Goal: Transaction & Acquisition: Purchase product/service

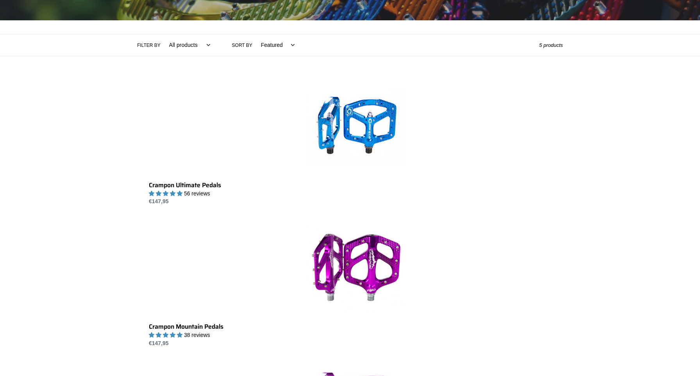
scroll to position [135, 0]
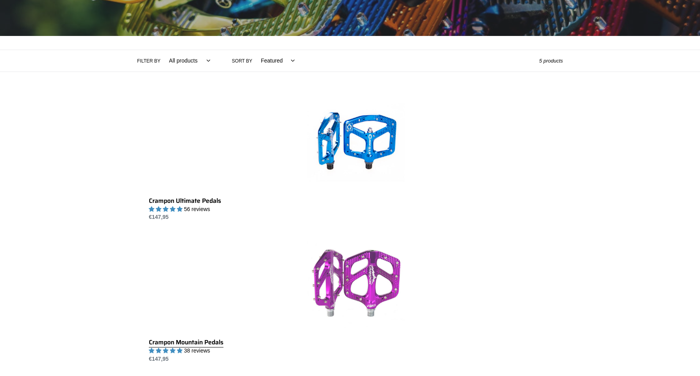
click at [516, 235] on link "Crampon Mountain Pedals" at bounding box center [356, 299] width 414 height 128
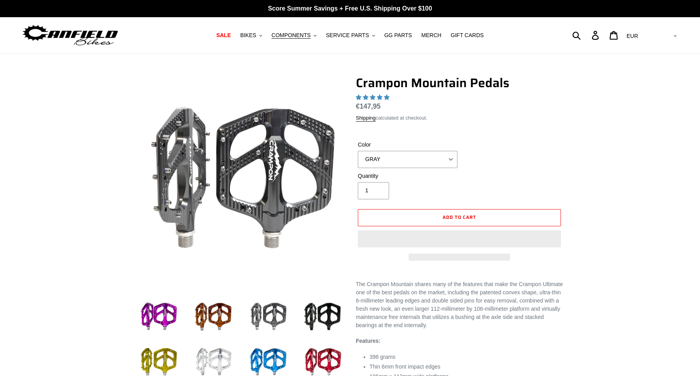
select select "highest-rating"
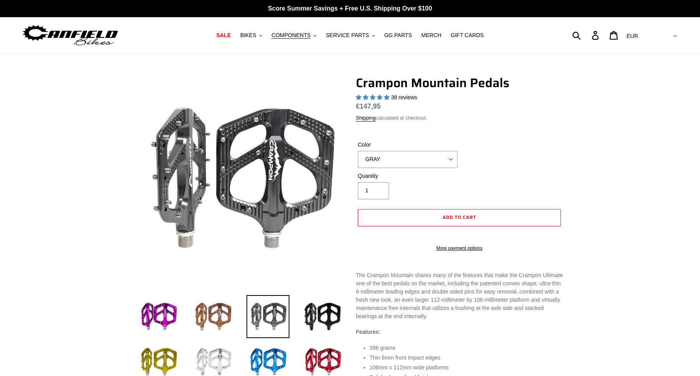
click at [214, 314] on img at bounding box center [213, 316] width 43 height 43
select select "BRONZE"
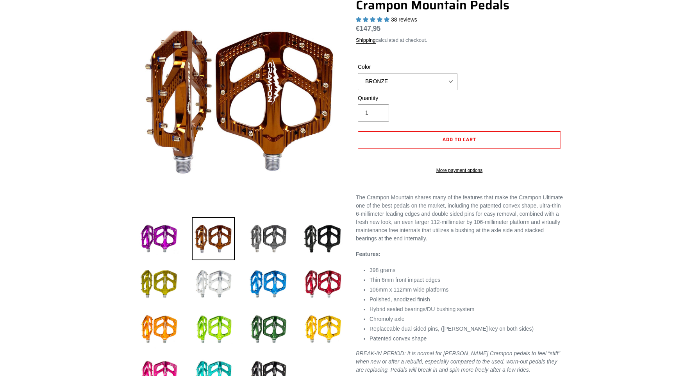
scroll to position [79, 0]
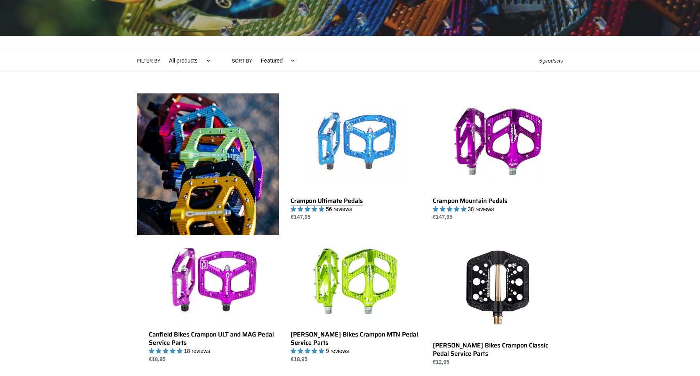
click at [344, 153] on link "Crampon Ultimate Pedals" at bounding box center [356, 157] width 130 height 128
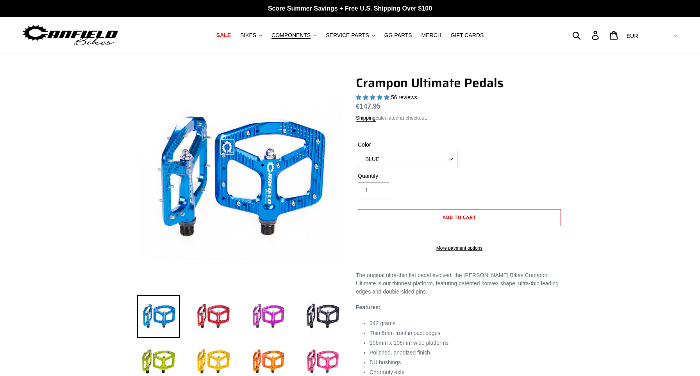
select select "highest-rating"
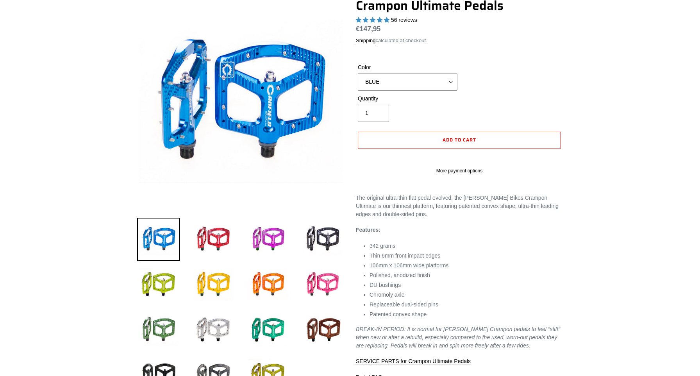
scroll to position [84, 0]
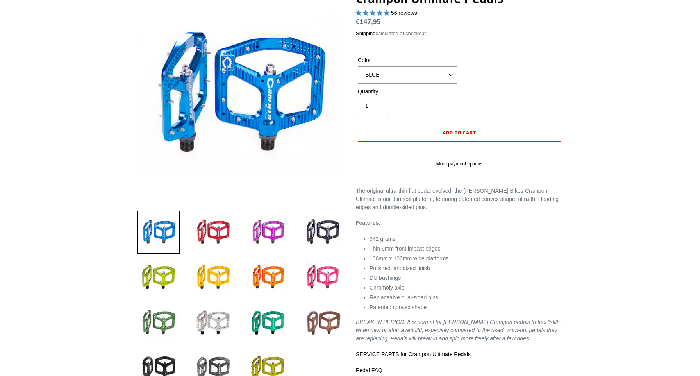
click at [325, 324] on img at bounding box center [322, 322] width 43 height 43
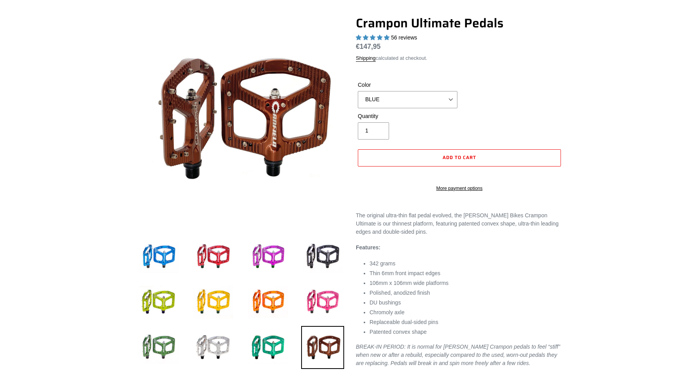
scroll to position [58, 0]
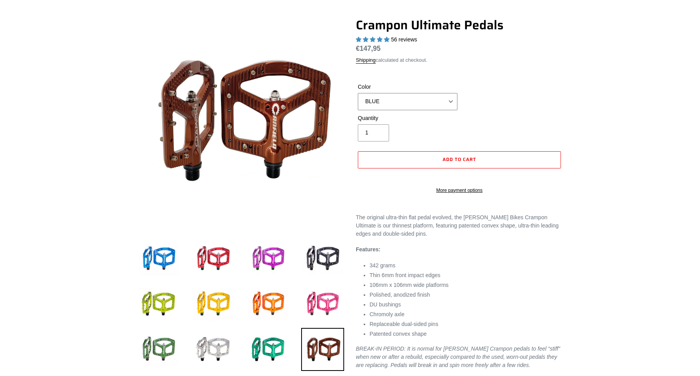
click at [405, 99] on select "BLUE RED PURPLE STEALTH BRONZE GREY TURQUOISE BLACK POLISHED BAJA GOLD PNW GREE…" at bounding box center [408, 101] width 100 height 17
select select "BRONZE"
click at [358, 93] on select "BLUE RED PURPLE STEALTH BRONZE GREY TURQUOISE BLACK POLISHED BAJA GOLD PNW GREE…" at bounding box center [408, 101] width 100 height 17
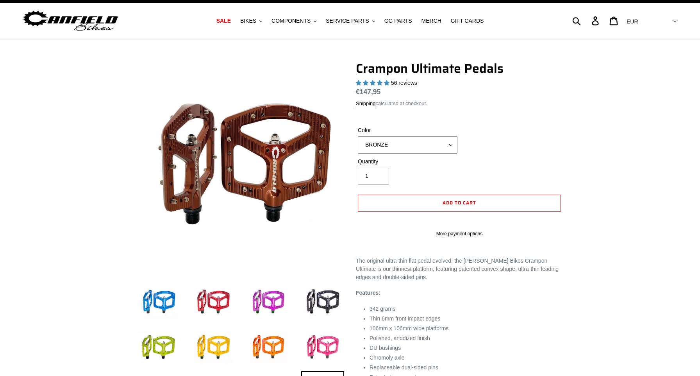
scroll to position [13, 0]
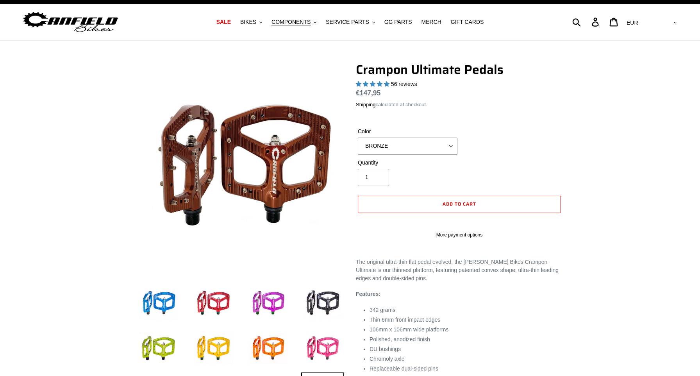
click at [403, 84] on span "56 reviews" at bounding box center [404, 84] width 26 height 6
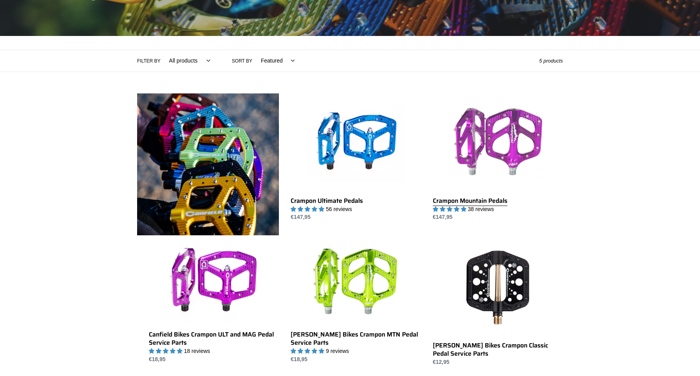
click at [490, 154] on link "Crampon Mountain Pedals" at bounding box center [498, 157] width 130 height 128
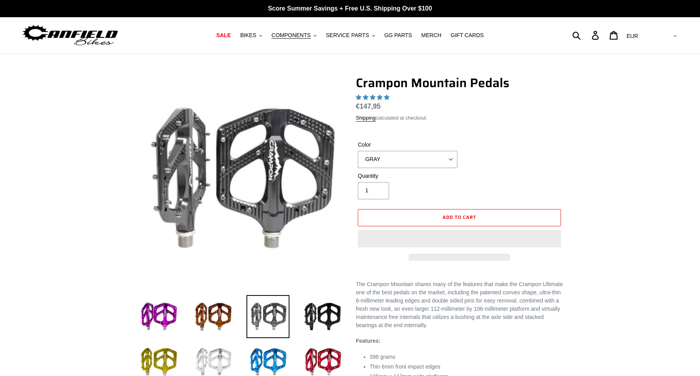
select select "highest-rating"
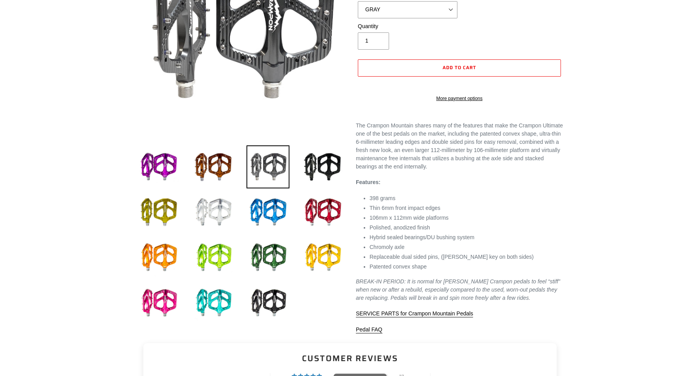
scroll to position [21, 0]
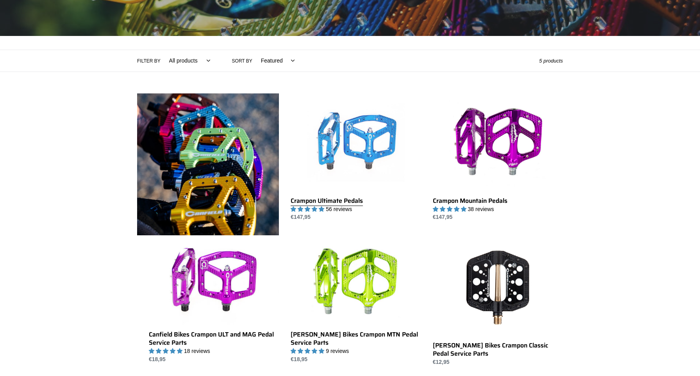
click at [344, 162] on link "Crampon Ultimate Pedals" at bounding box center [356, 157] width 130 height 128
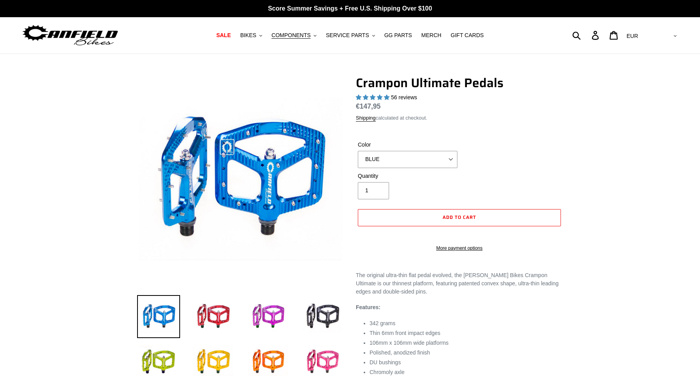
select select "highest-rating"
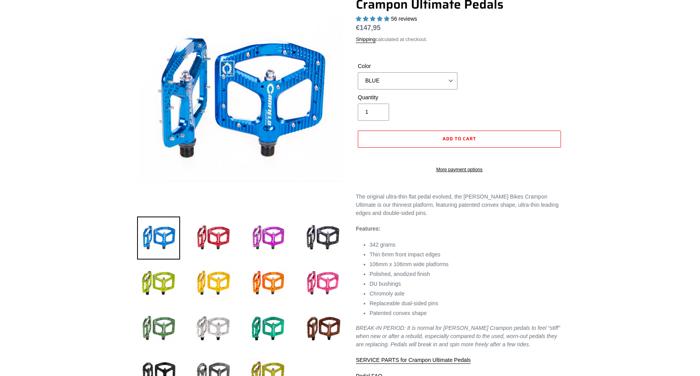
scroll to position [86, 0]
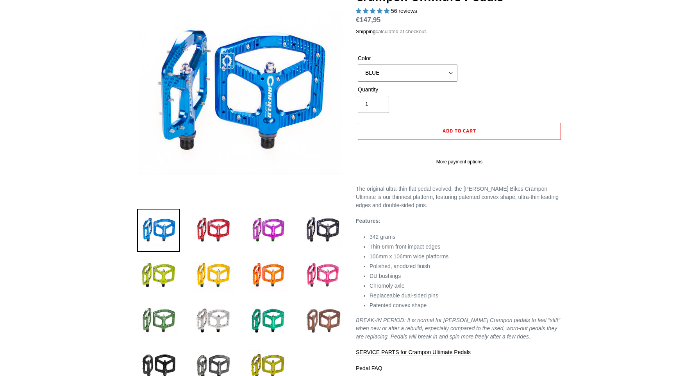
click at [326, 323] on img at bounding box center [322, 320] width 43 height 43
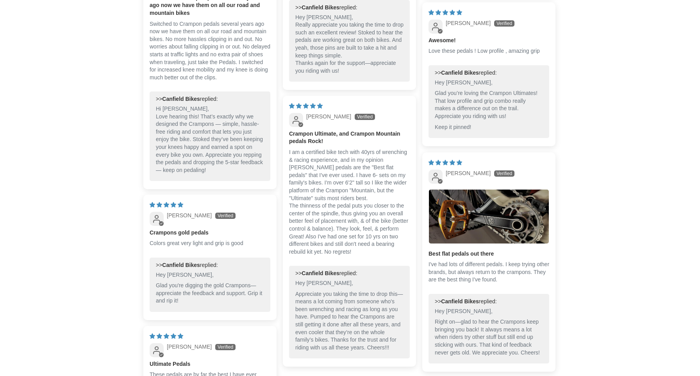
scroll to position [817, 0]
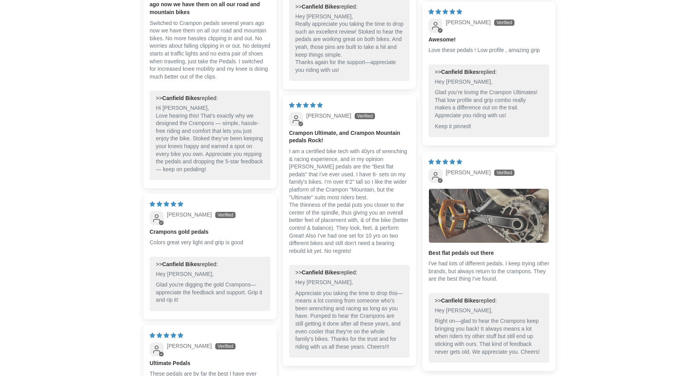
click at [490, 214] on img "Link to user picture 1" at bounding box center [489, 216] width 120 height 54
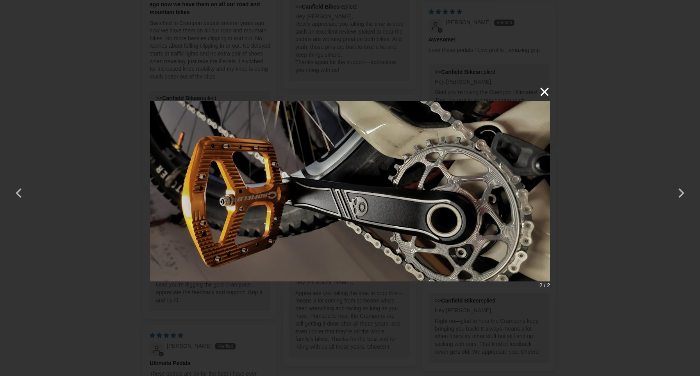
click at [541, 90] on button "×" at bounding box center [540, 91] width 19 height 19
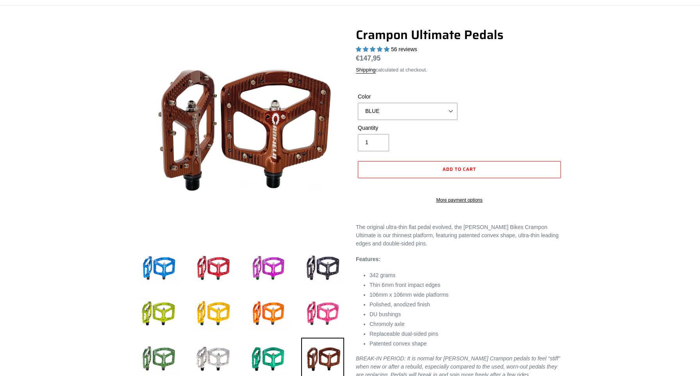
scroll to position [48, 0]
click at [473, 204] on link "More payment options" at bounding box center [459, 200] width 203 height 7
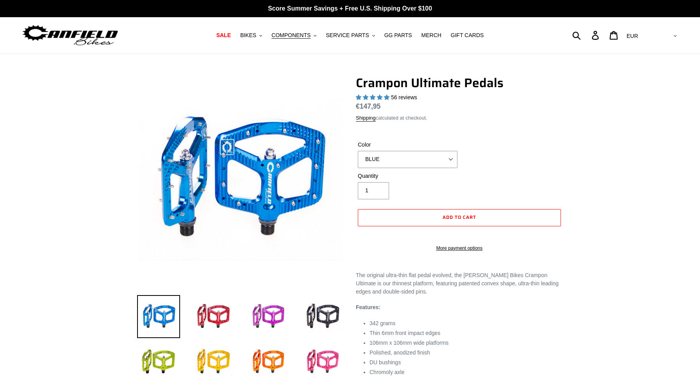
scroll to position [48, 0]
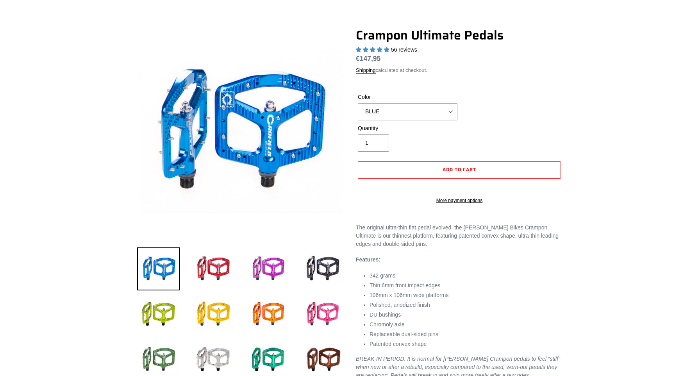
select select "highest-rating"
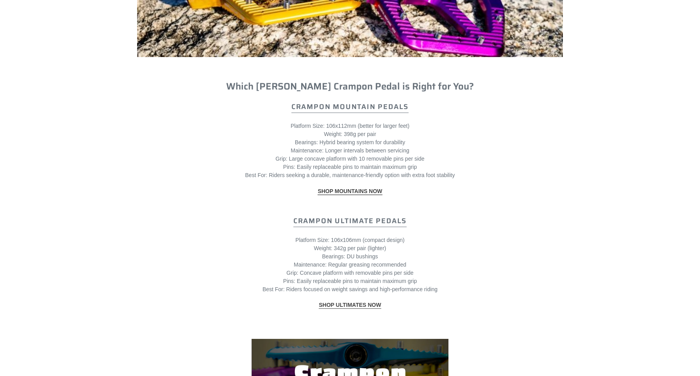
scroll to position [1165, 0]
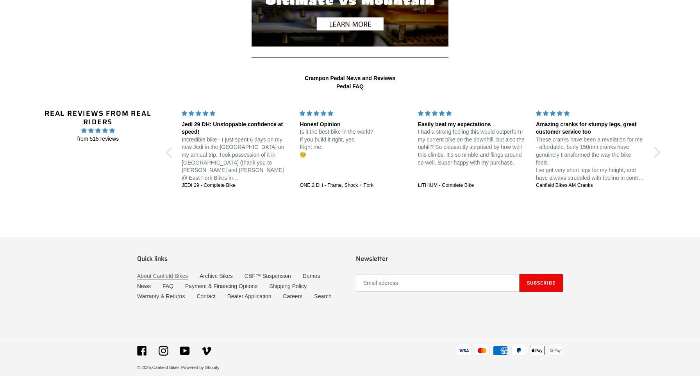
click at [178, 273] on link "About Canfield Bikes" at bounding box center [162, 276] width 51 height 7
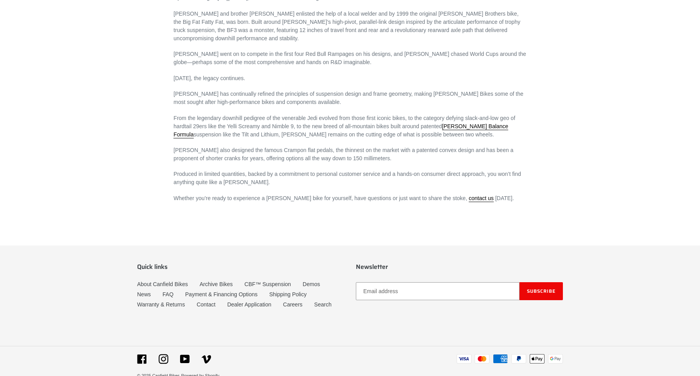
scroll to position [466, 0]
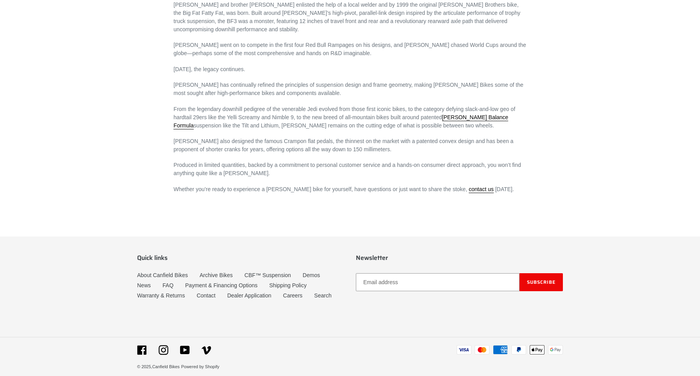
click at [277, 281] on li "Shipping Policy" at bounding box center [293, 286] width 49 height 10
click at [281, 282] on link "Shipping Policy" at bounding box center [287, 285] width 37 height 7
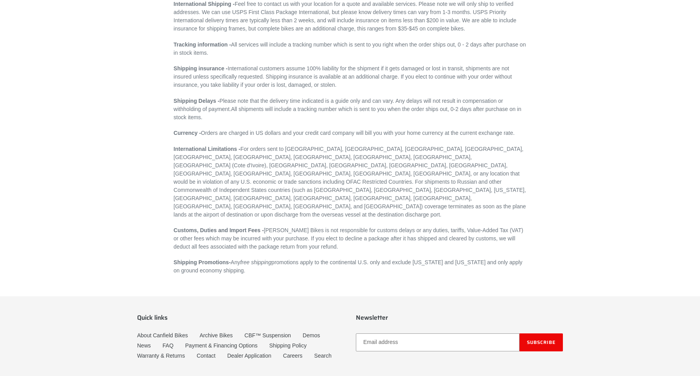
scroll to position [145, 0]
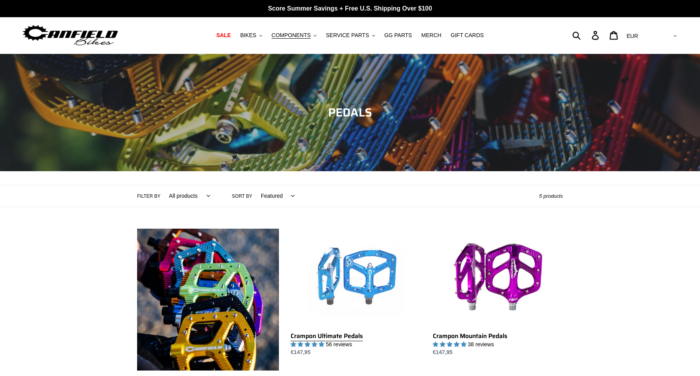
click at [346, 281] on link "Crampon Ultimate Pedals" at bounding box center [356, 292] width 130 height 128
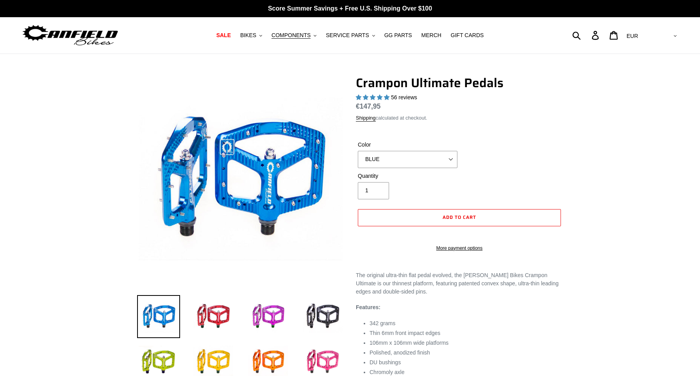
select select "highest-rating"
click at [402, 161] on select "BLUE RED PURPLE STEALTH BRONZE GREY TURQUOISE BLACK POLISHED BAJA GOLD PNW GREE…" at bounding box center [408, 159] width 100 height 17
select select "BRONZE"
click at [358, 151] on select "BLUE RED PURPLE STEALTH BRONZE GREY TURQUOISE BLACK POLISHED BAJA GOLD PNW GREE…" at bounding box center [408, 159] width 100 height 17
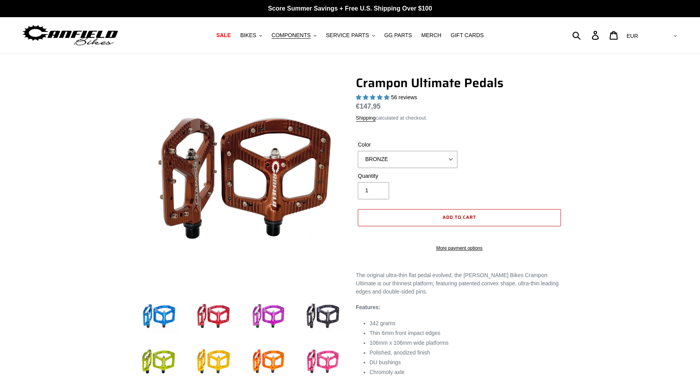
click at [440, 220] on button "Add to cart" at bounding box center [459, 217] width 203 height 17
select select "32973230866507"
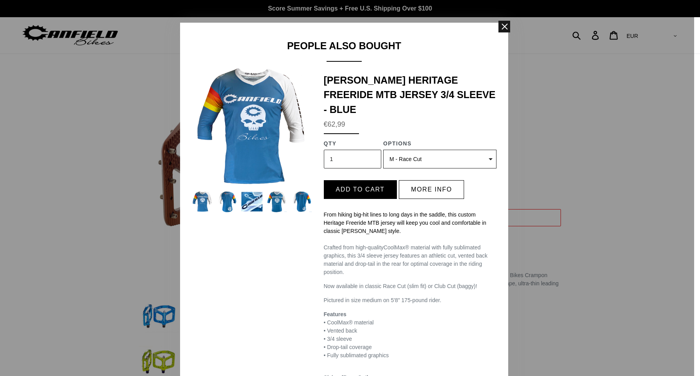
click at [505, 25] on span at bounding box center [504, 27] width 12 height 12
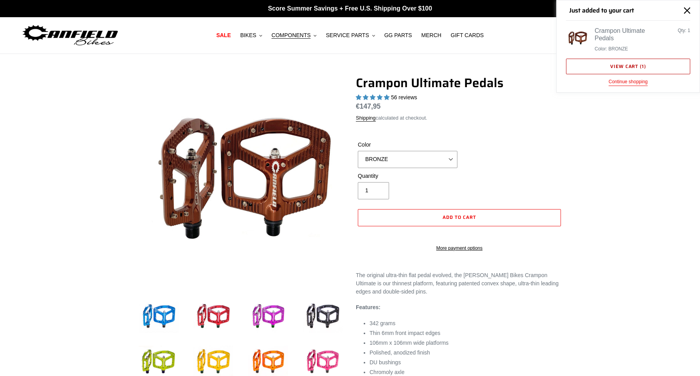
click at [639, 67] on link "View cart ( 1 )" at bounding box center [628, 67] width 124 height 16
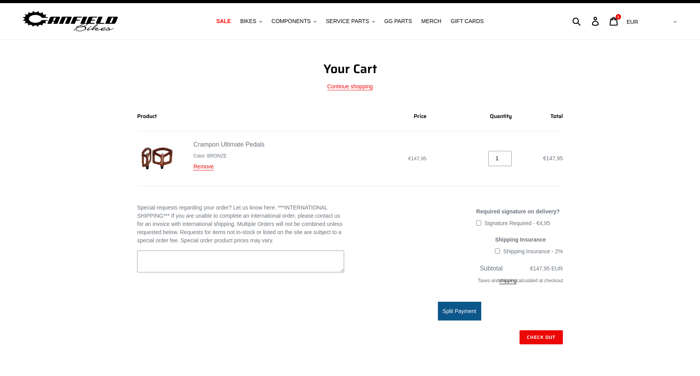
scroll to position [16, 0]
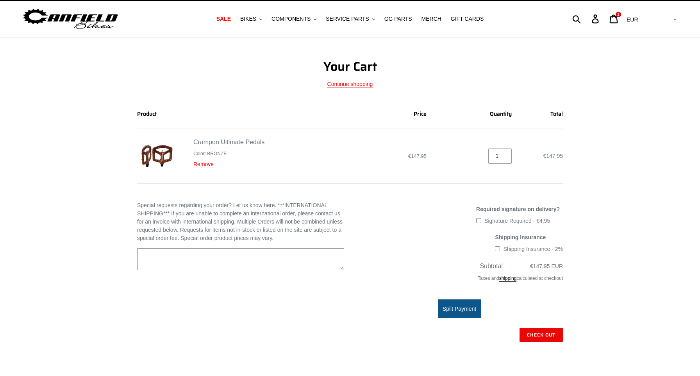
click at [189, 262] on textarea "Special requests regarding your order? Let us know here. ***INTERNATIONAL SHIPP…" at bounding box center [240, 259] width 207 height 22
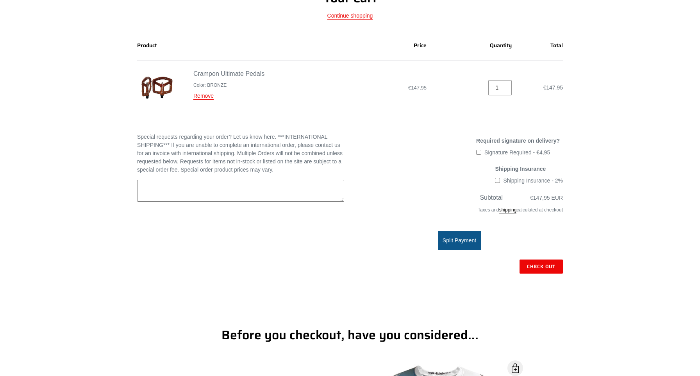
scroll to position [91, 0]
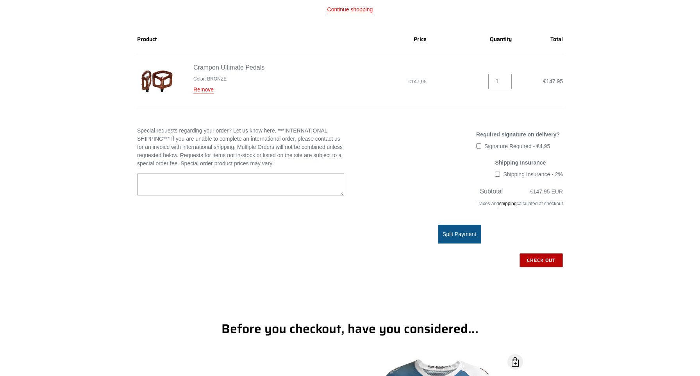
click at [531, 259] on input "Check out" at bounding box center [540, 260] width 43 height 14
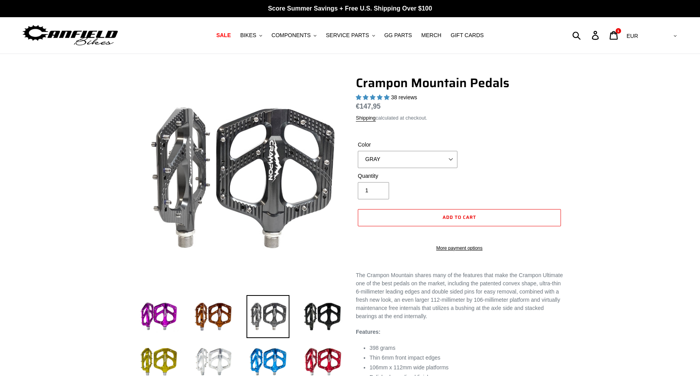
select select "highest-rating"
click at [397, 161] on select "GRAY BLACK STEALTH - Sold out POLISHED RED BLUE BAJA GOLD ORANGE PNW GREEN GOLD…" at bounding box center [408, 159] width 100 height 17
select select "BRONZE"
click at [358, 151] on select "GRAY BLACK STEALTH - Sold out POLISHED RED BLUE BAJA GOLD ORANGE PNW GREEN GOLD…" at bounding box center [408, 159] width 100 height 17
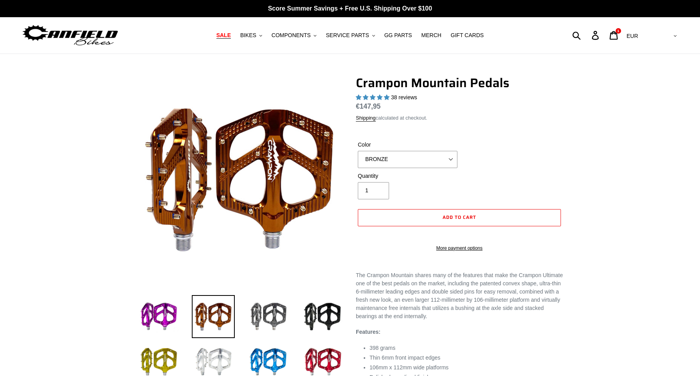
click at [228, 36] on span "SALE" at bounding box center [223, 35] width 14 height 7
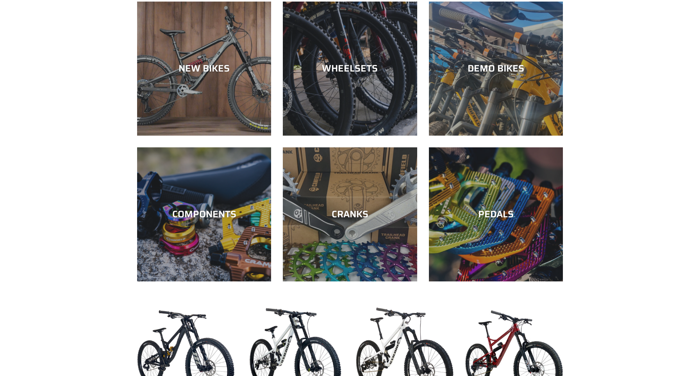
scroll to position [230, 0]
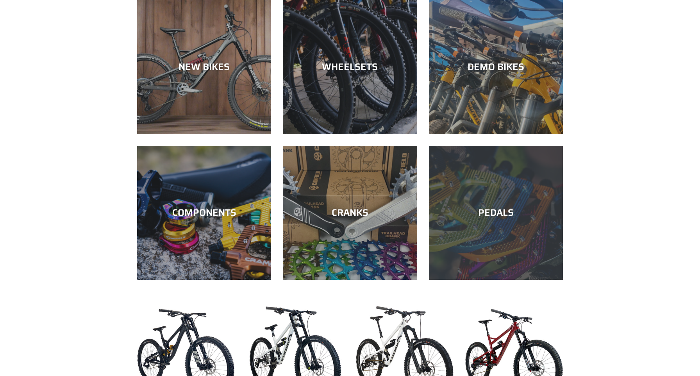
click at [496, 214] on div "PEDALS" at bounding box center [496, 212] width 134 height 11
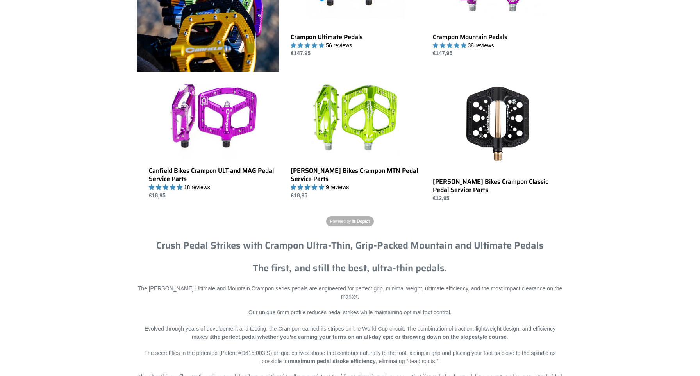
scroll to position [297, 0]
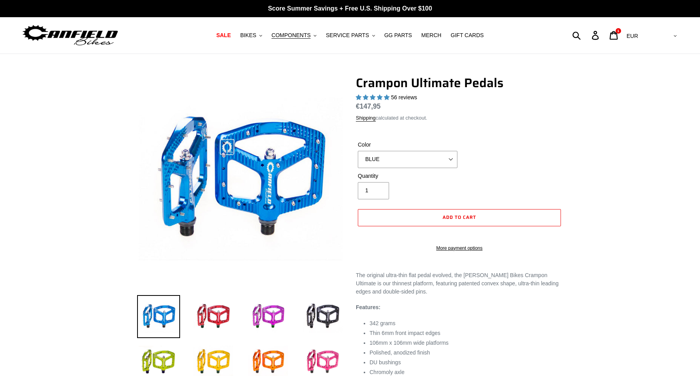
select select "highest-rating"
click at [393, 157] on select "BLUE RED PURPLE STEALTH BRONZE GREY TURQUOISE BLACK POLISHED BAJA GOLD PNW GREE…" at bounding box center [408, 159] width 100 height 17
select select "BRONZE"
click at [358, 151] on select "BLUE RED PURPLE STEALTH BRONZE GREY TURQUOISE BLACK POLISHED BAJA GOLD PNW GREE…" at bounding box center [408, 159] width 100 height 17
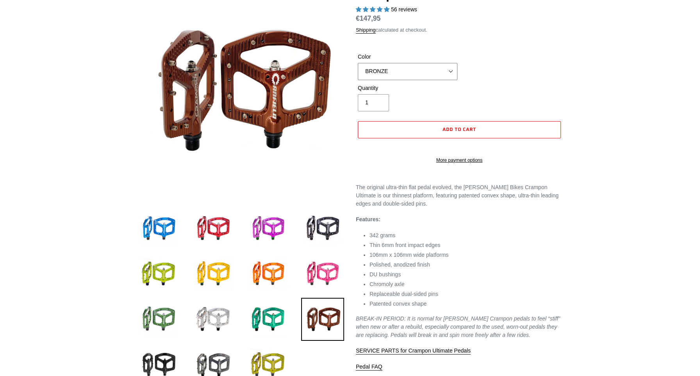
scroll to position [39, 0]
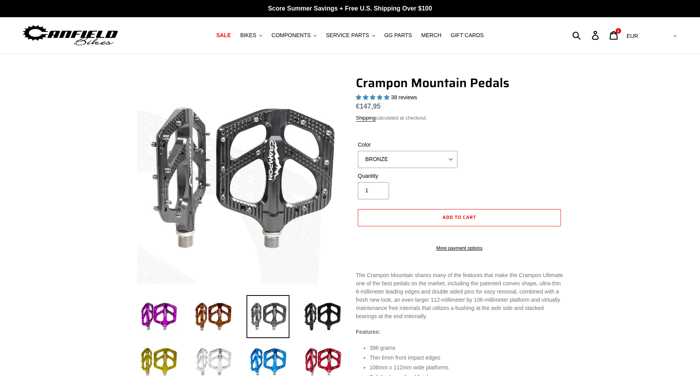
select select "BRONZE"
select select "highest-rating"
